Goal: Transaction & Acquisition: Obtain resource

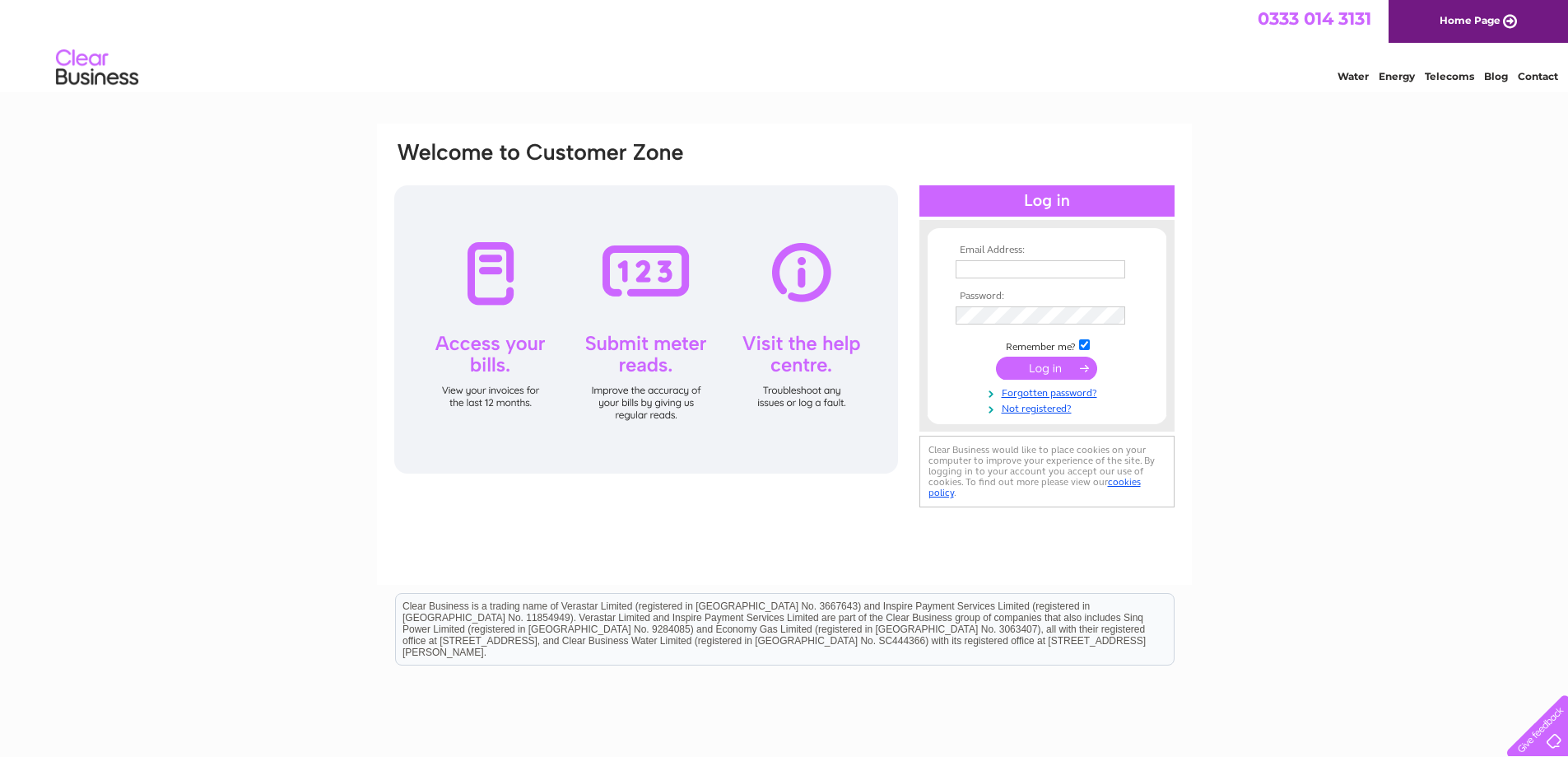
type input "office@thearchinn.co.uk"
click at [1034, 368] on input "submit" at bounding box center [1047, 368] width 101 height 23
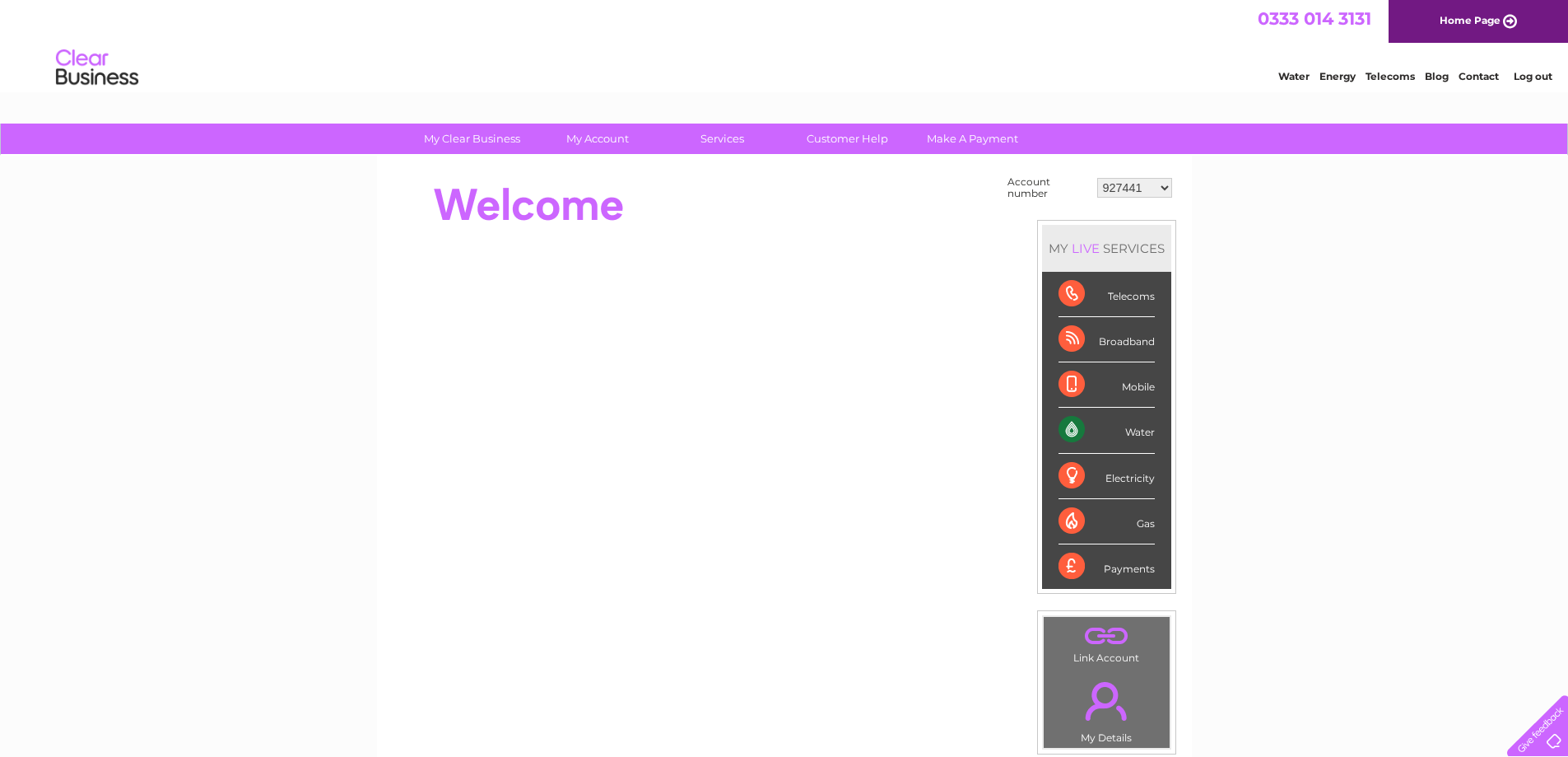
click at [1161, 187] on select "927441 30299737 30299743 30299751" at bounding box center [1135, 188] width 75 height 20
select select "30299743"
click at [1097, 178] on select "927441 30299737 30299743 30299751" at bounding box center [1135, 188] width 75 height 20
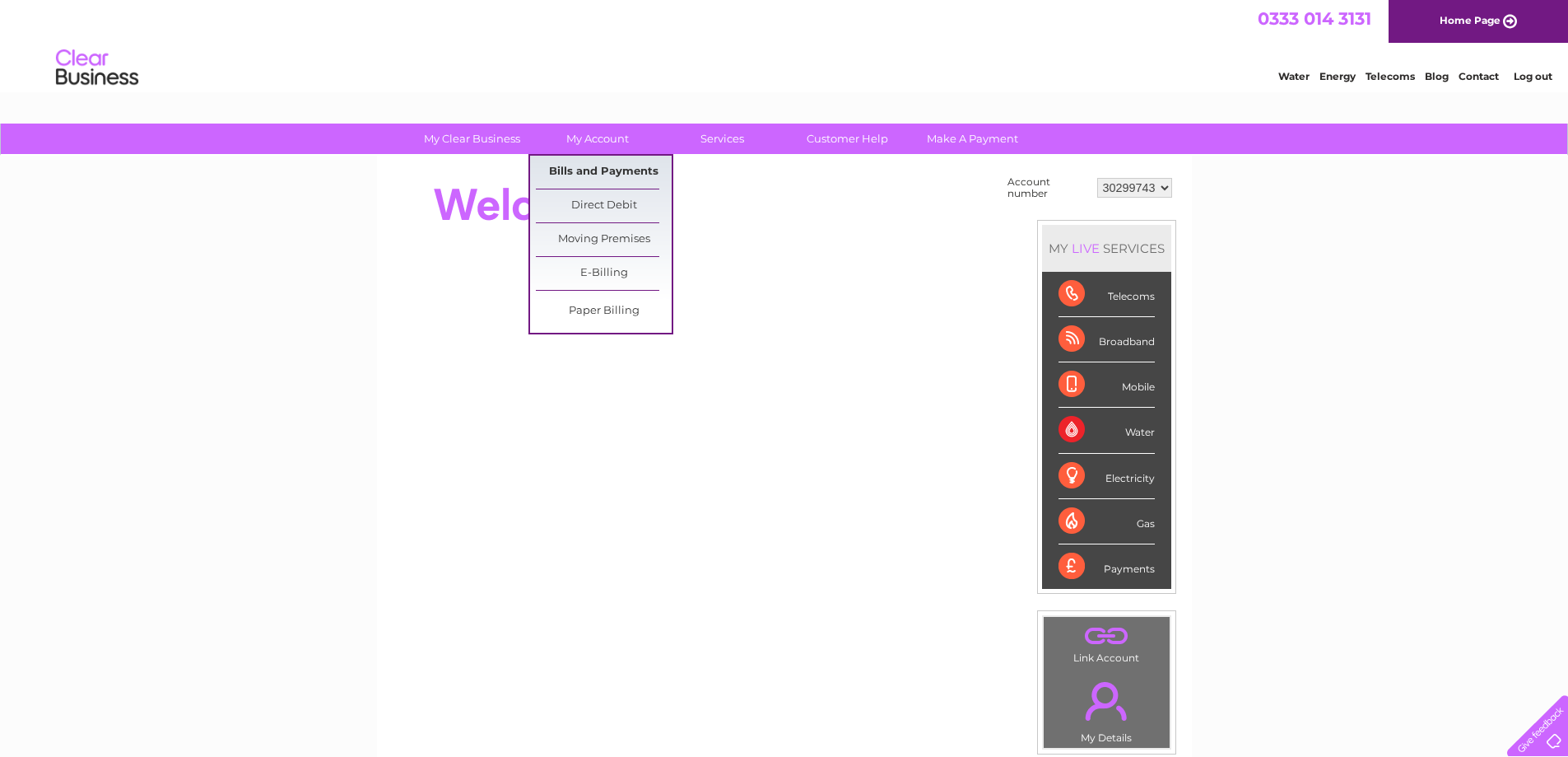
click at [595, 169] on link "Bills and Payments" at bounding box center [604, 172] width 136 height 33
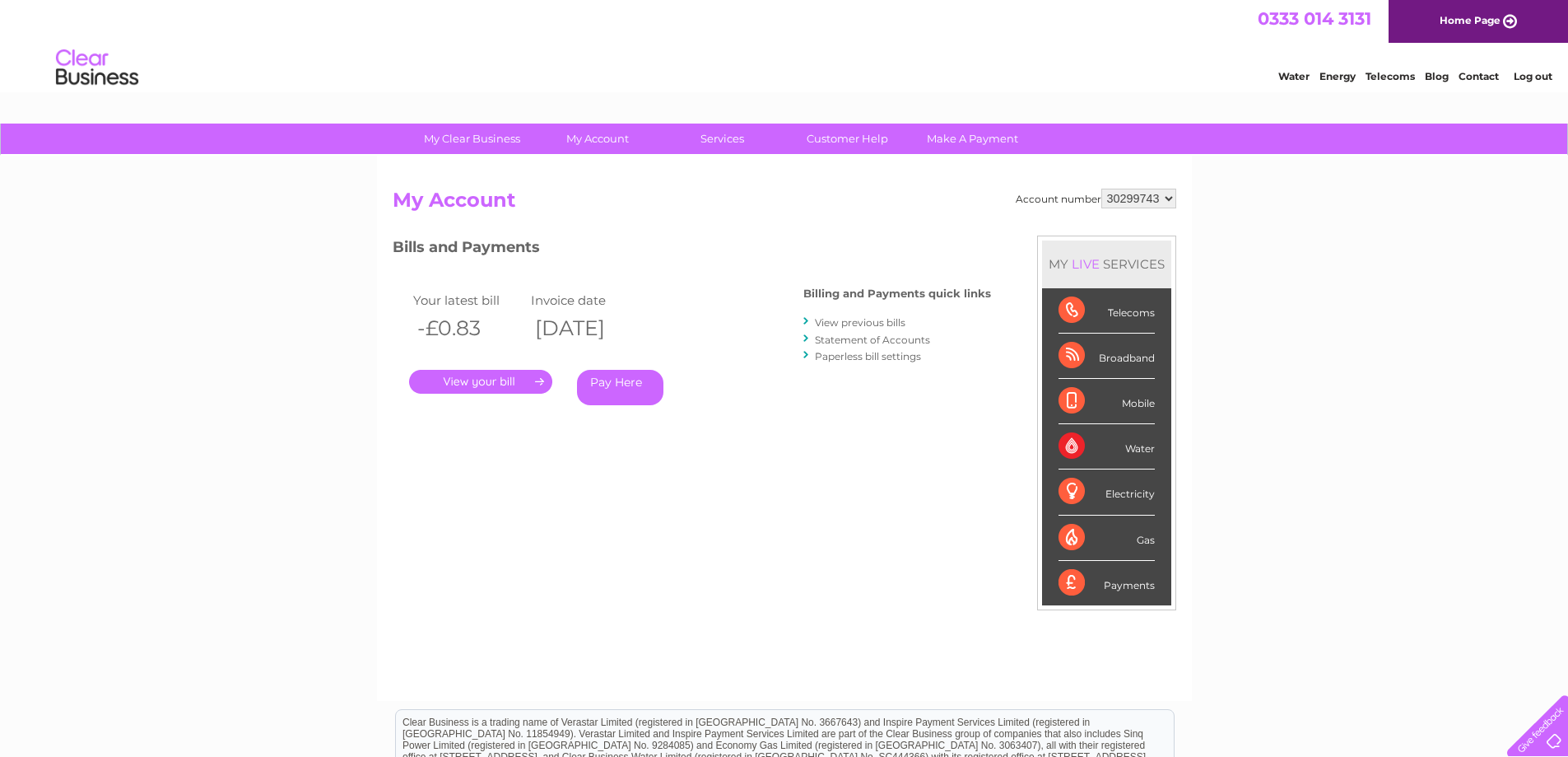
click at [860, 341] on link "Statement of Accounts" at bounding box center [873, 340] width 115 height 12
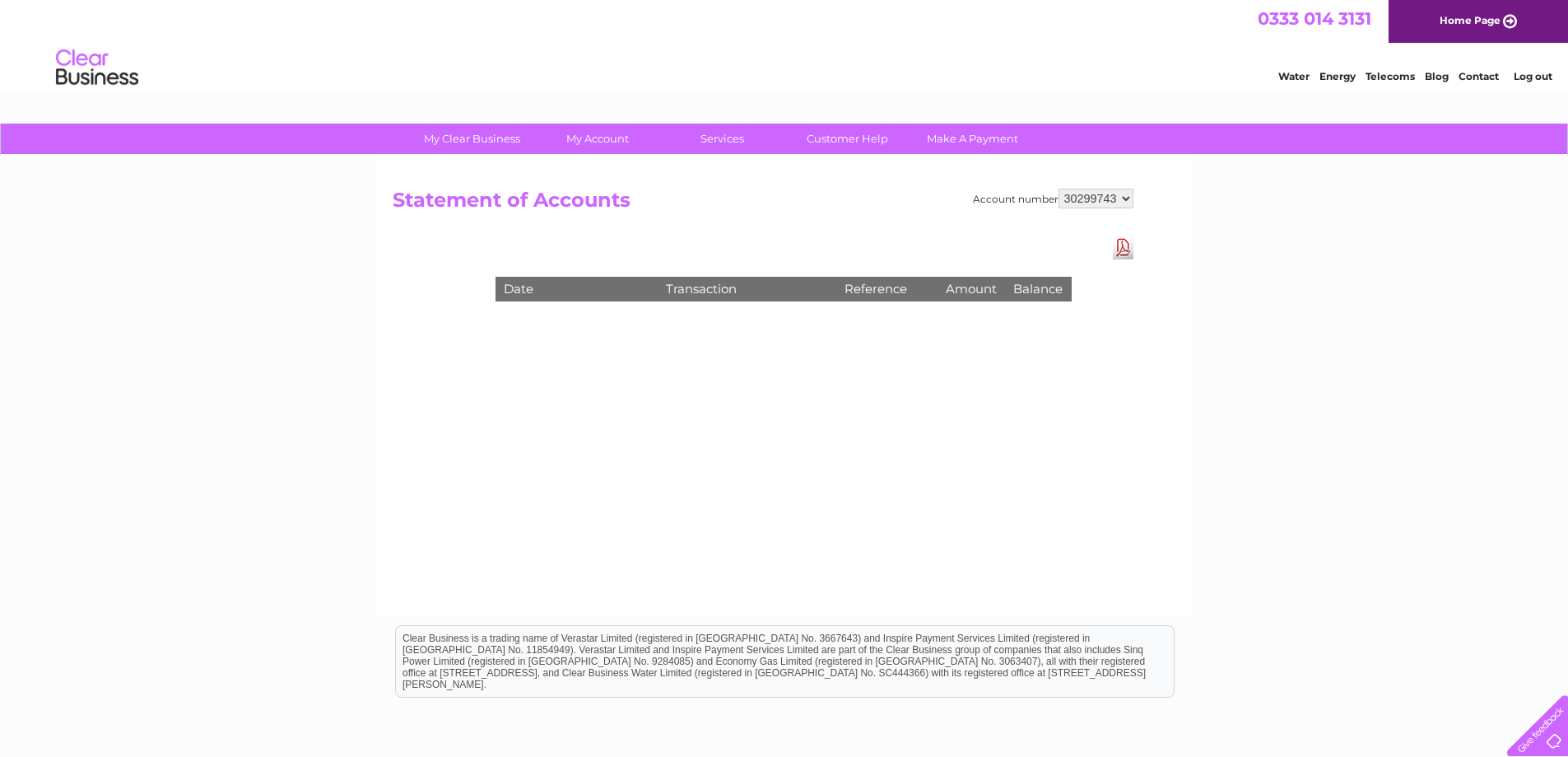
click at [1131, 244] on link "Download Pdf" at bounding box center [1124, 247] width 21 height 24
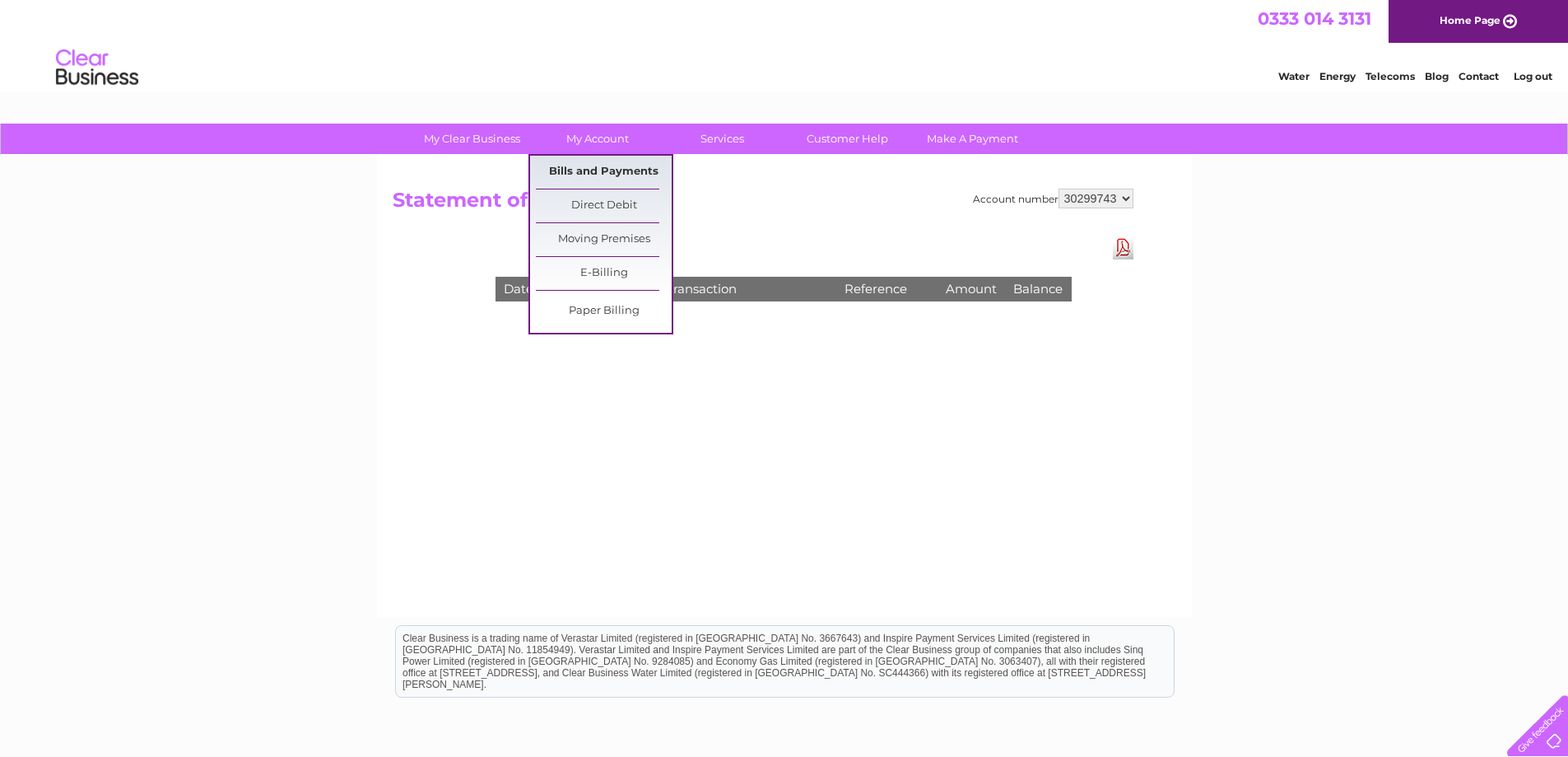
click at [609, 164] on link "Bills and Payments" at bounding box center [604, 172] width 136 height 33
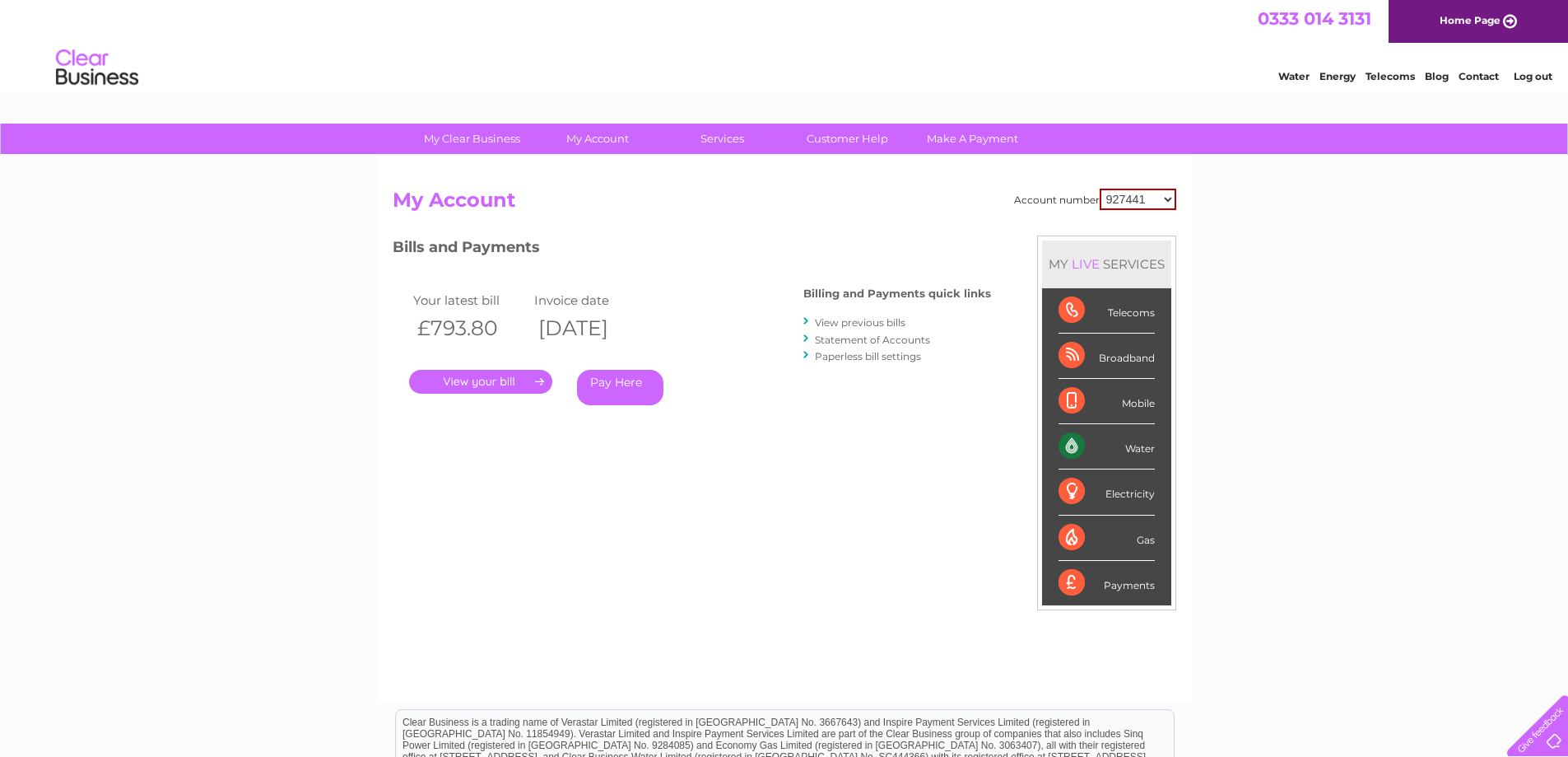
click at [1139, 203] on select "927441 30299737 30299743 30299751" at bounding box center [1138, 199] width 77 height 22
select select "30299737"
click at [1100, 189] on select "927441 30299737 30299743 30299751" at bounding box center [1138, 199] width 77 height 22
click at [1128, 195] on select "927441 30299737 30299743 30299751" at bounding box center [1139, 198] width 75 height 20
select select "30299743"
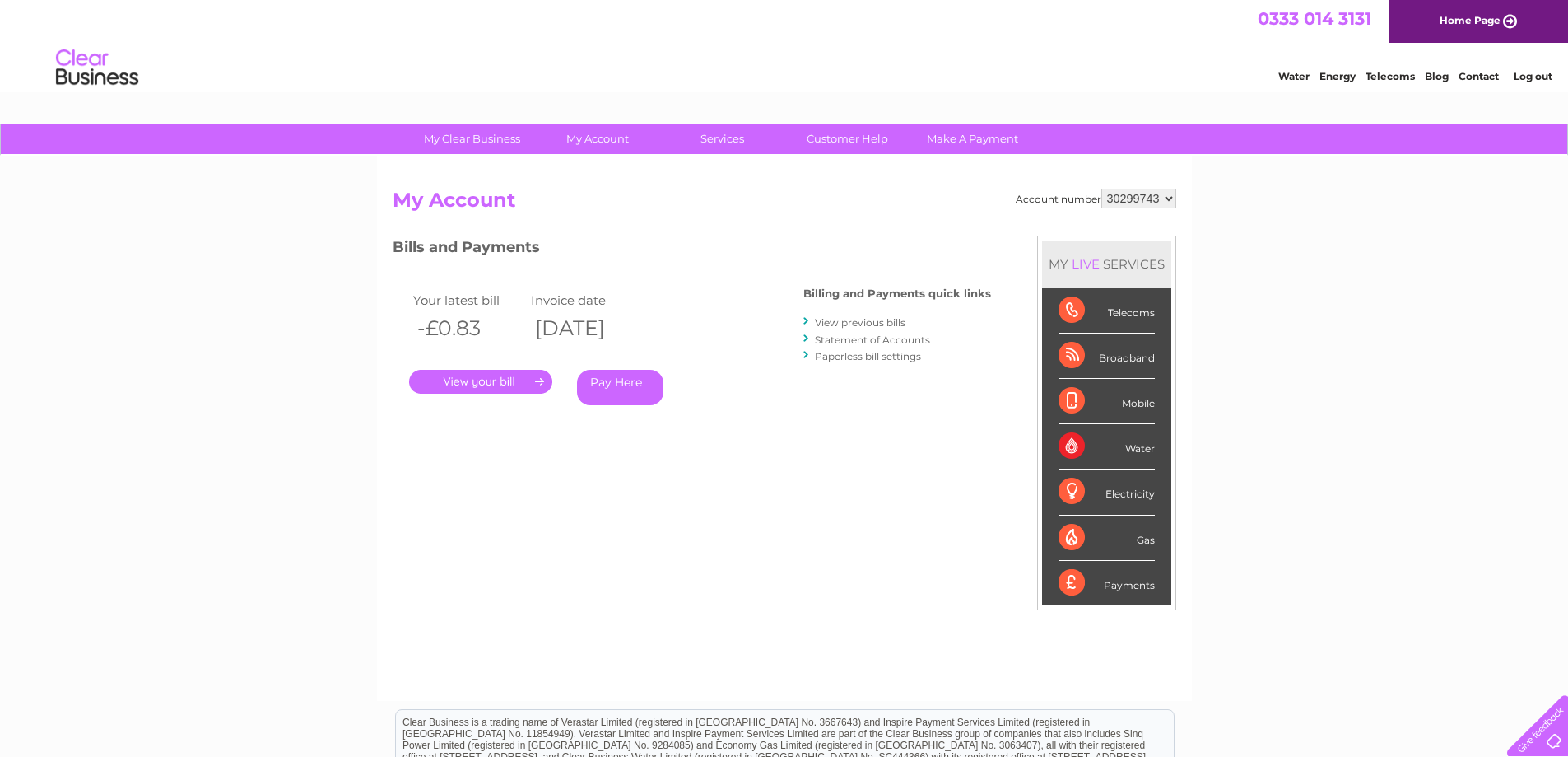
click at [1102, 189] on select "927441 30299737 30299743 30299751" at bounding box center [1139, 198] width 75 height 20
click at [855, 325] on link "View previous bills" at bounding box center [861, 322] width 91 height 12
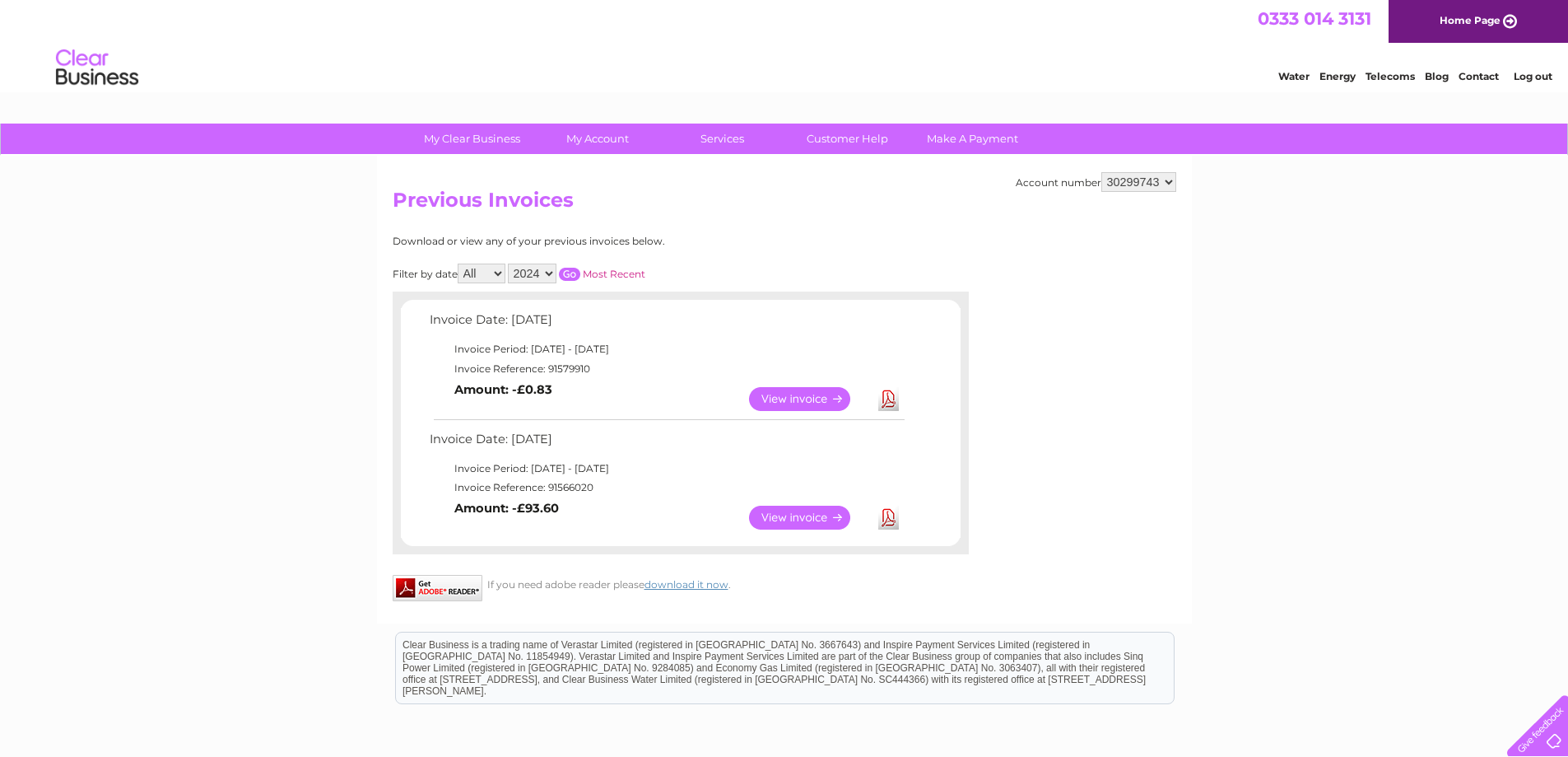
click at [888, 398] on link "Download" at bounding box center [889, 398] width 21 height 24
click at [889, 520] on link "Download" at bounding box center [889, 517] width 21 height 24
click at [889, 526] on link "Download" at bounding box center [889, 517] width 21 height 24
click at [811, 400] on link "View" at bounding box center [809, 398] width 121 height 24
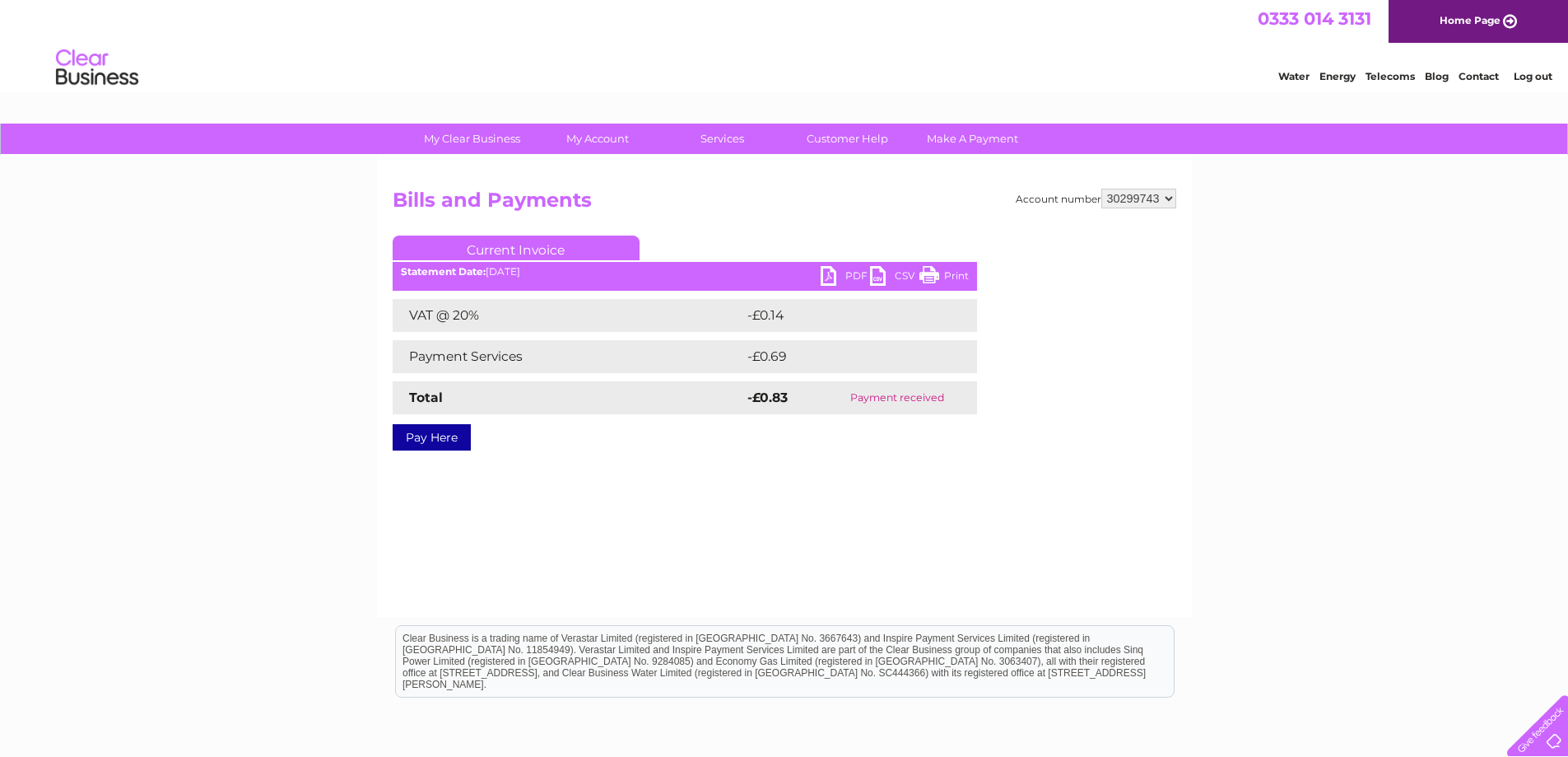
click at [843, 279] on link "PDF" at bounding box center [845, 278] width 50 height 24
